Goal: Communication & Community: Participate in discussion

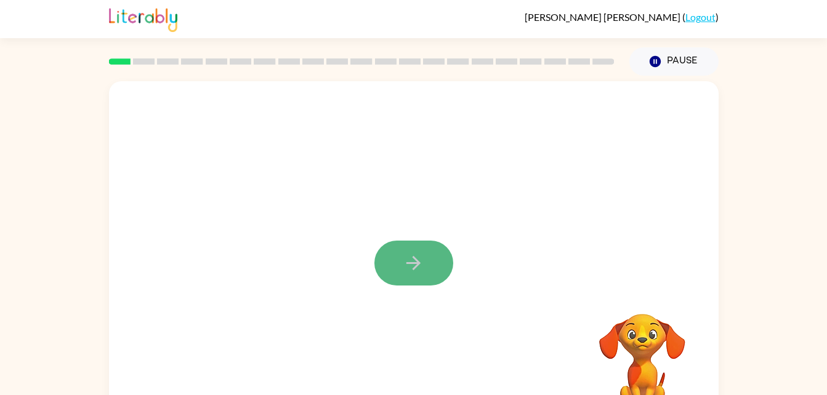
click at [423, 268] on icon "button" at bounding box center [414, 263] width 22 height 22
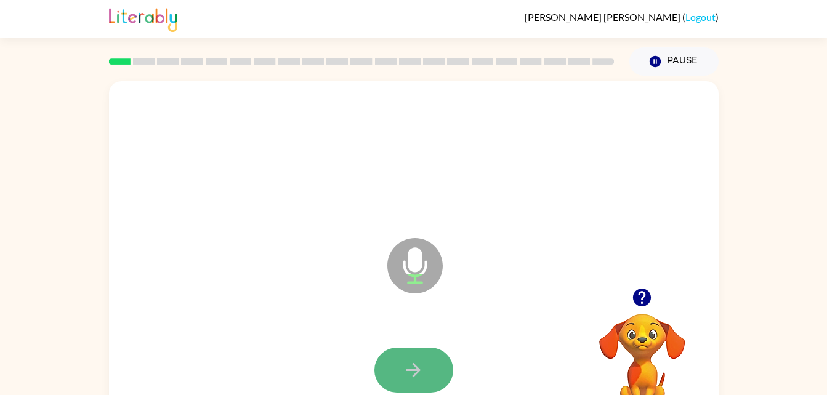
click at [402, 367] on button "button" at bounding box center [413, 370] width 79 height 45
click at [424, 371] on icon "button" at bounding box center [414, 371] width 22 height 22
click at [404, 386] on button "button" at bounding box center [413, 370] width 79 height 45
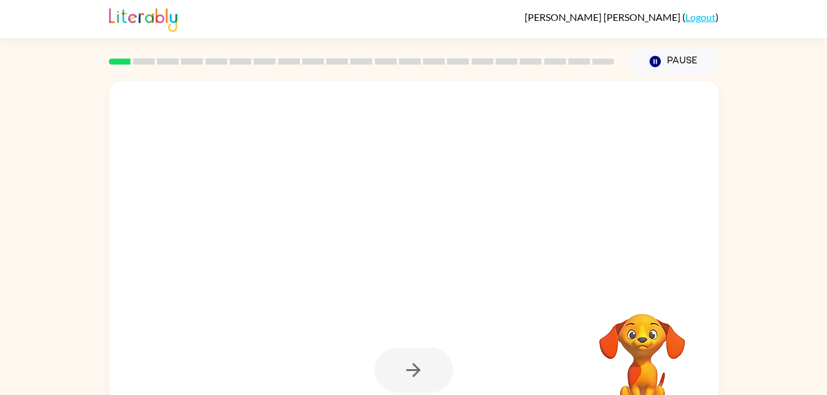
click at [539, 187] on div at bounding box center [413, 156] width 585 height 101
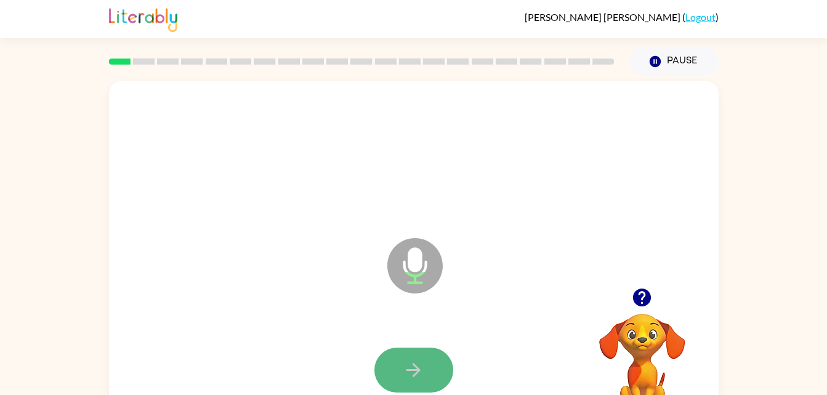
click at [421, 377] on icon "button" at bounding box center [414, 371] width 22 height 22
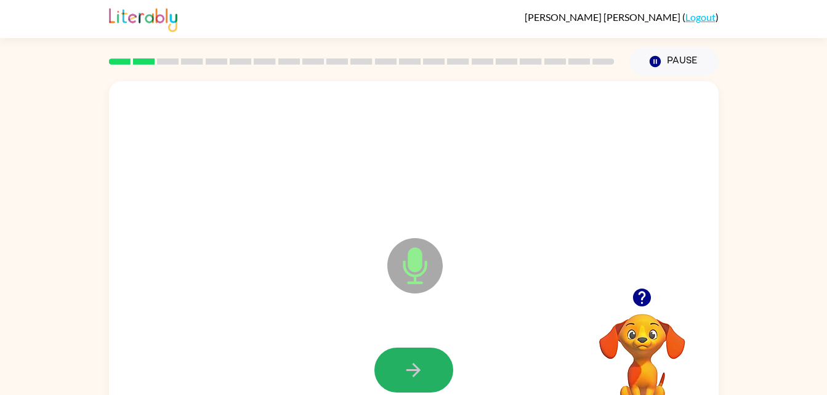
click at [421, 377] on icon "button" at bounding box center [414, 371] width 22 height 22
drag, startPoint x: 421, startPoint y: 377, endPoint x: 268, endPoint y: 307, distance: 167.5
click at [268, 307] on div "Microphone The Microphone is here when it is your turn to talk" at bounding box center [414, 257] width 610 height 352
click at [406, 366] on icon "button" at bounding box center [414, 371] width 22 height 22
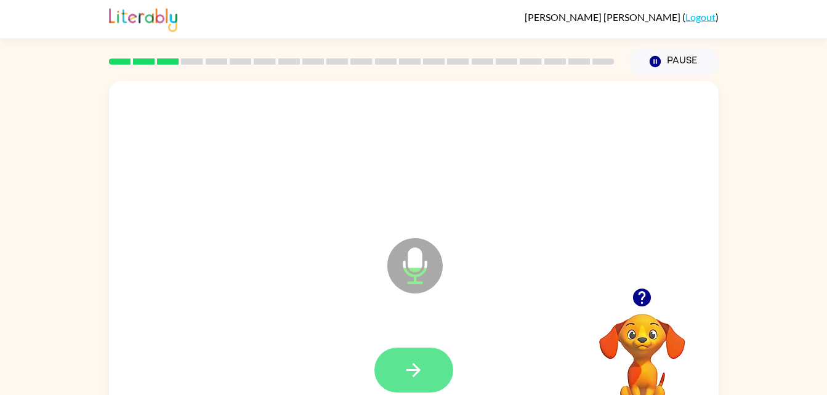
click at [424, 371] on icon "button" at bounding box center [414, 371] width 22 height 22
click at [411, 389] on button "button" at bounding box center [413, 370] width 79 height 45
click at [409, 362] on icon "button" at bounding box center [414, 371] width 22 height 22
click at [410, 380] on icon "button" at bounding box center [414, 371] width 22 height 22
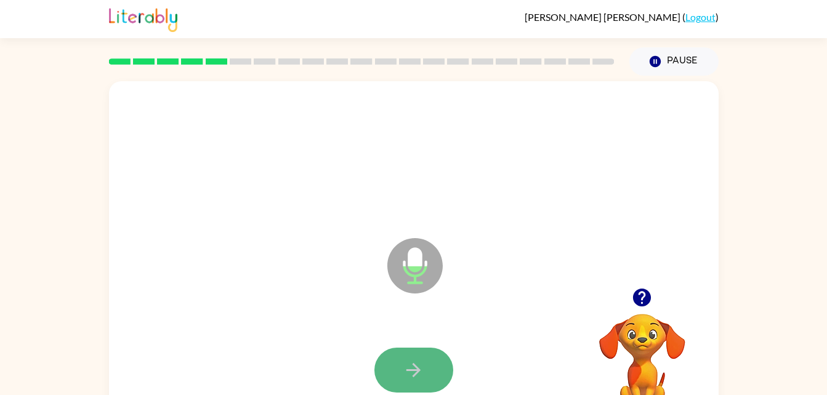
click at [400, 368] on button "button" at bounding box center [413, 370] width 79 height 45
click at [406, 368] on icon "button" at bounding box center [414, 371] width 22 height 22
click at [388, 378] on button "button" at bounding box center [413, 370] width 79 height 45
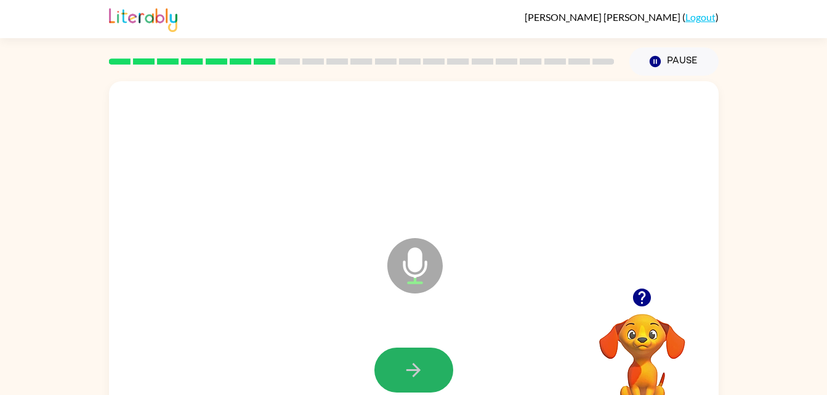
click at [388, 378] on button "button" at bounding box center [413, 370] width 79 height 45
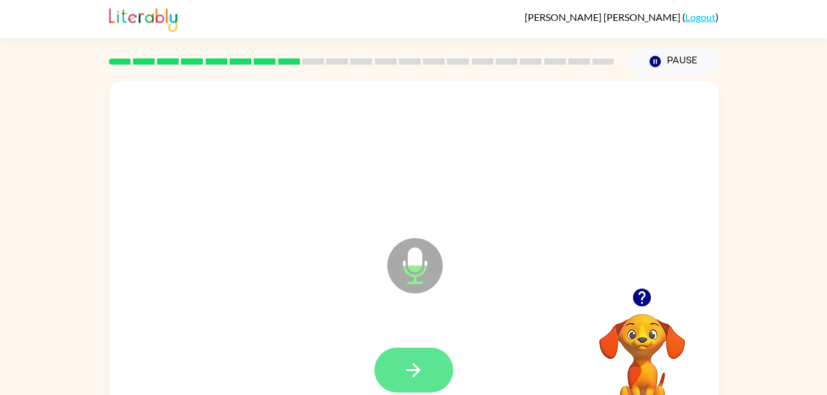
click at [412, 357] on button "button" at bounding box center [413, 370] width 79 height 45
click at [442, 358] on button "button" at bounding box center [413, 370] width 79 height 45
click at [426, 375] on button "button" at bounding box center [413, 370] width 79 height 45
click at [414, 379] on icon "button" at bounding box center [414, 371] width 22 height 22
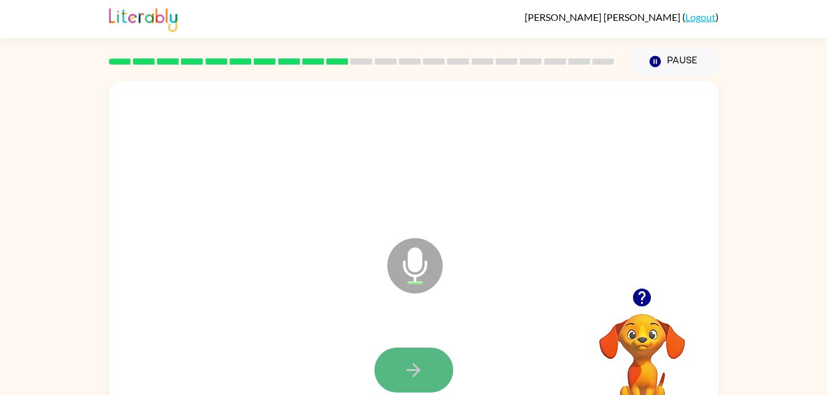
click at [411, 385] on button "button" at bounding box center [413, 370] width 79 height 45
click at [393, 378] on button "button" at bounding box center [413, 370] width 79 height 45
click at [410, 369] on icon "button" at bounding box center [413, 370] width 14 height 14
click at [419, 372] on icon "button" at bounding box center [413, 370] width 14 height 14
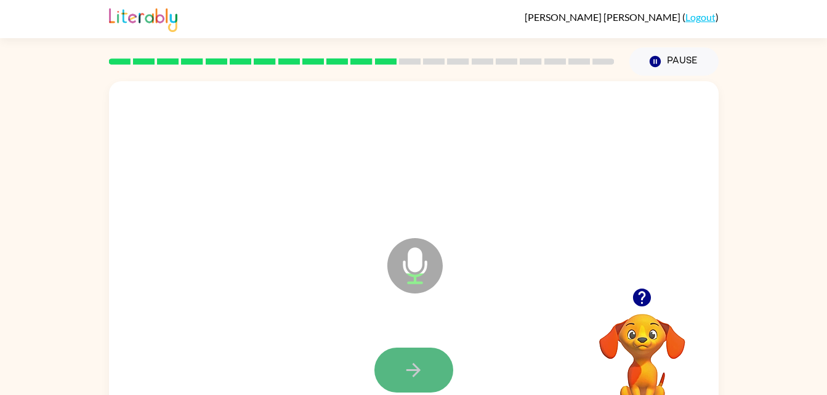
click at [384, 368] on button "button" at bounding box center [413, 370] width 79 height 45
click at [406, 371] on icon "button" at bounding box center [414, 371] width 22 height 22
drag, startPoint x: 416, startPoint y: 373, endPoint x: 360, endPoint y: 319, distance: 77.5
click at [360, 319] on div "Microphone The Microphone is here when it is your turn to talk" at bounding box center [414, 257] width 610 height 352
click at [417, 365] on icon "button" at bounding box center [414, 371] width 22 height 22
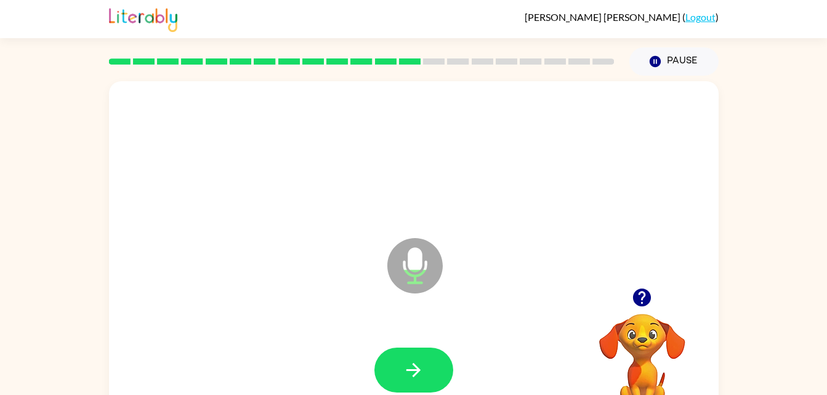
drag, startPoint x: 417, startPoint y: 365, endPoint x: 288, endPoint y: 327, distance: 134.8
click at [288, 327] on div at bounding box center [413, 370] width 585 height 101
click at [414, 360] on icon "button" at bounding box center [414, 371] width 22 height 22
drag, startPoint x: 414, startPoint y: 360, endPoint x: 420, endPoint y: 369, distance: 11.1
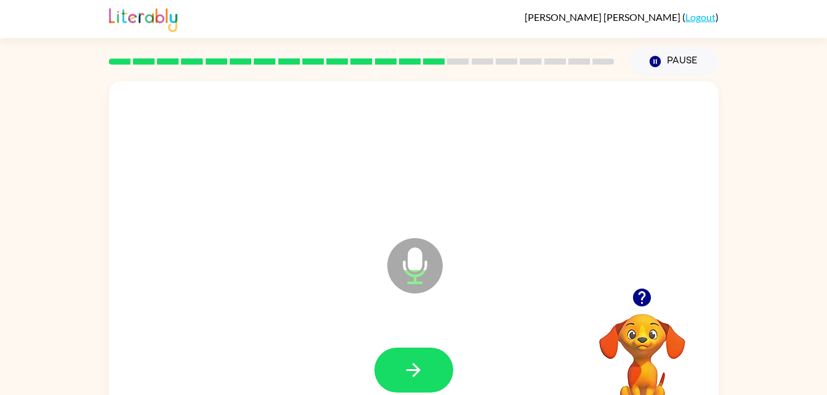
click at [420, 369] on icon "button" at bounding box center [414, 371] width 22 height 22
click at [417, 365] on icon "button" at bounding box center [414, 371] width 22 height 22
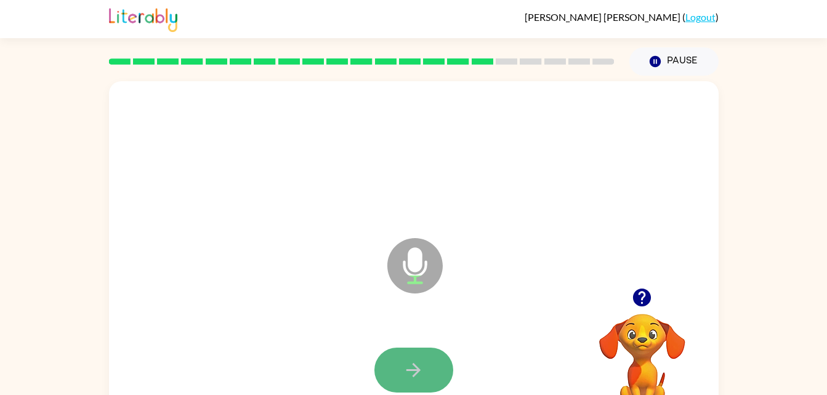
click at [421, 390] on button "button" at bounding box center [413, 370] width 79 height 45
click at [424, 369] on icon "button" at bounding box center [414, 371] width 22 height 22
click at [446, 365] on button "button" at bounding box center [413, 370] width 79 height 45
drag, startPoint x: 446, startPoint y: 365, endPoint x: 425, endPoint y: 370, distance: 21.5
click at [425, 370] on button "button" at bounding box center [413, 370] width 79 height 45
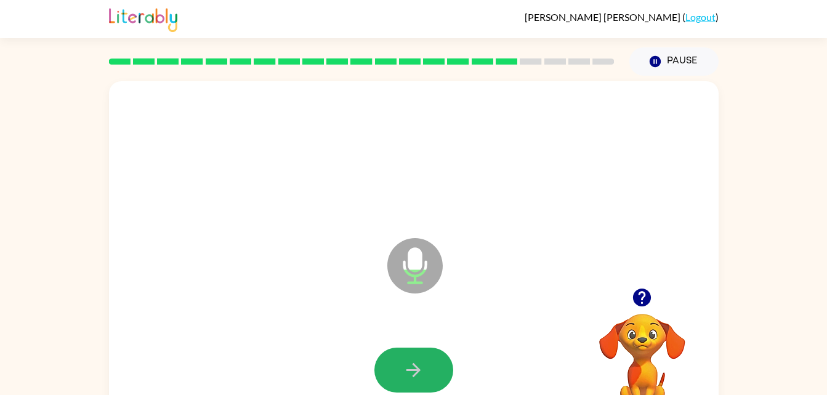
click at [425, 370] on button "button" at bounding box center [413, 370] width 79 height 45
drag, startPoint x: 425, startPoint y: 370, endPoint x: 421, endPoint y: 379, distance: 9.9
click at [421, 379] on icon "button" at bounding box center [414, 371] width 22 height 22
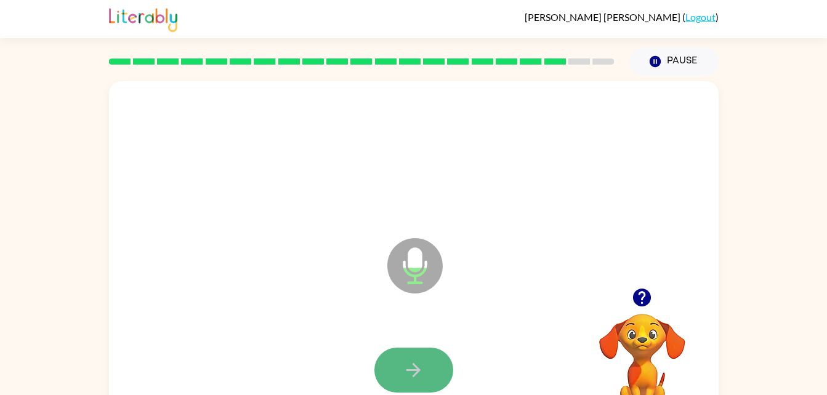
click at [421, 379] on icon "button" at bounding box center [414, 371] width 22 height 22
click at [423, 383] on button "button" at bounding box center [413, 370] width 79 height 45
click at [419, 381] on icon "button" at bounding box center [414, 371] width 22 height 22
